Goal: Task Accomplishment & Management: Use online tool/utility

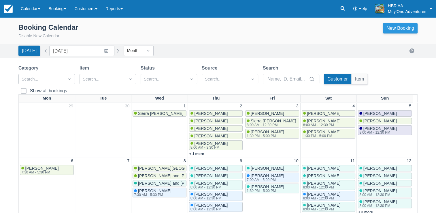
click at [403, 32] on link "New Booking" at bounding box center [400, 28] width 35 height 10
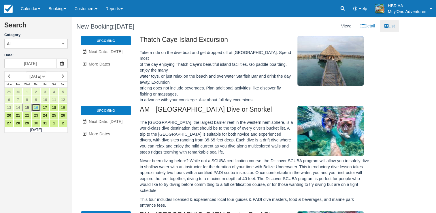
click at [36, 108] on link "16" at bounding box center [35, 107] width 9 height 8
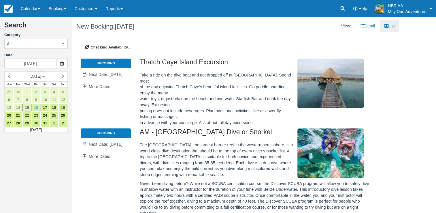
type input "[DATE]"
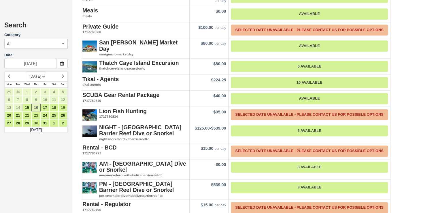
scroll to position [732, 0]
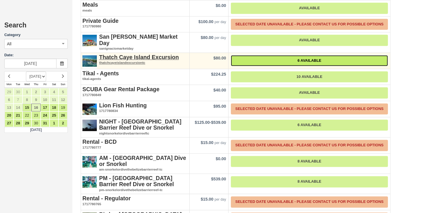
click at [313, 55] on link "6 Available" at bounding box center [309, 60] width 157 height 11
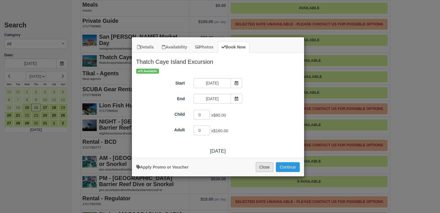
click at [264, 165] on button "Close" at bounding box center [265, 167] width 18 height 10
